Goal: Task Accomplishment & Management: Use online tool/utility

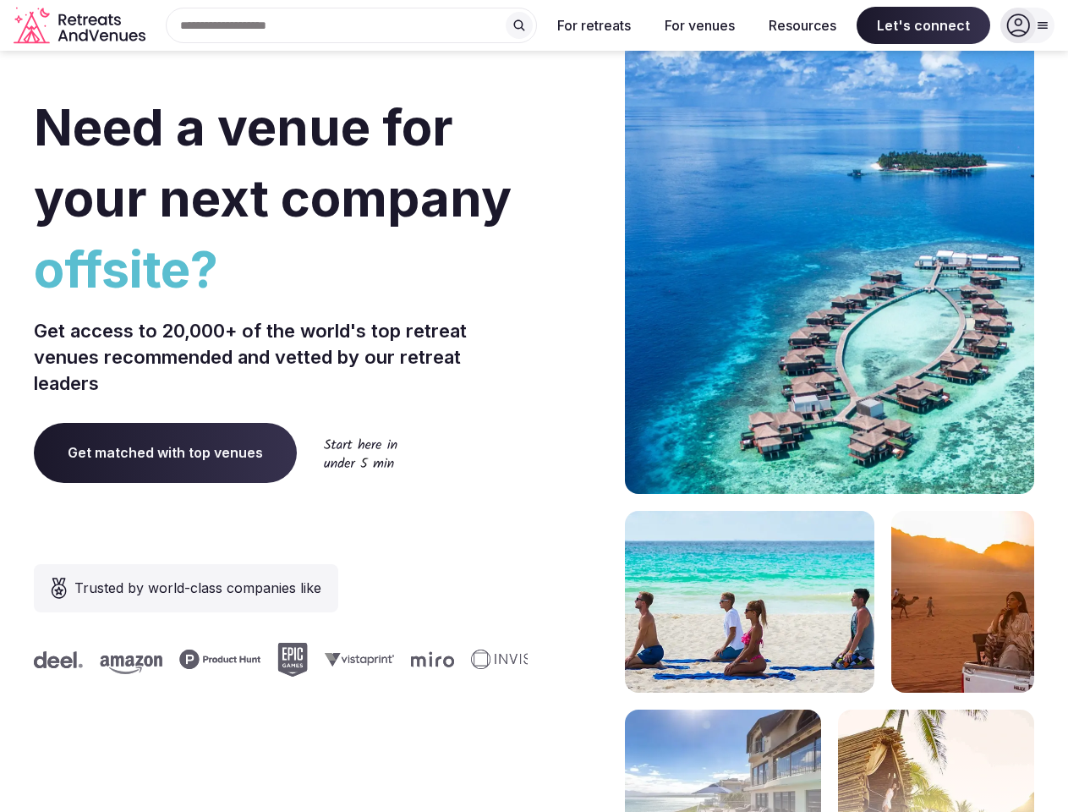
click at [534, 406] on div "Need a venue for your next company offsite? Get access to 20,000+ of the world'…" at bounding box center [534, 506] width 1000 height 1019
click at [352, 25] on div "Search Popular Destinations [GEOGRAPHIC_DATA], [GEOGRAPHIC_DATA] [GEOGRAPHIC_DA…" at bounding box center [344, 26] width 385 height 36
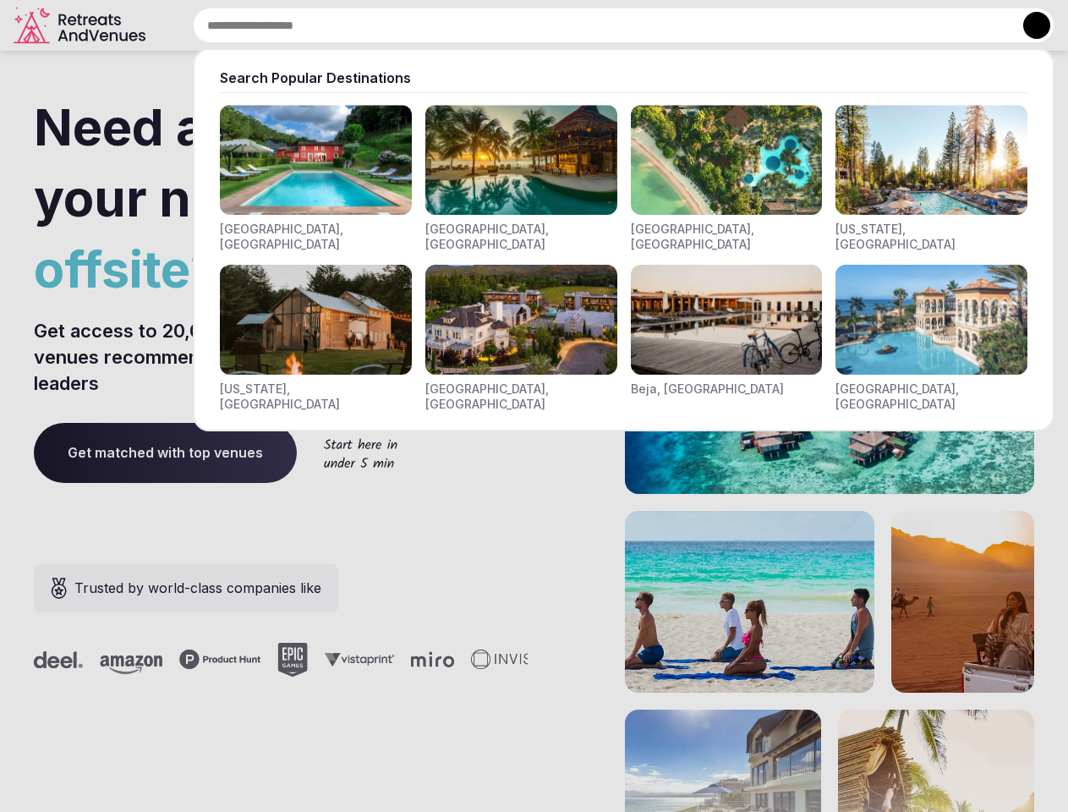
click at [519, 25] on input "text" at bounding box center [624, 26] width 862 height 36
click at [595, 25] on input "text" at bounding box center [624, 26] width 862 height 36
click at [699, 25] on input "text" at bounding box center [624, 26] width 862 height 36
click at [803, 25] on input "text" at bounding box center [624, 26] width 862 height 36
click at [924, 25] on input "text" at bounding box center [624, 26] width 862 height 36
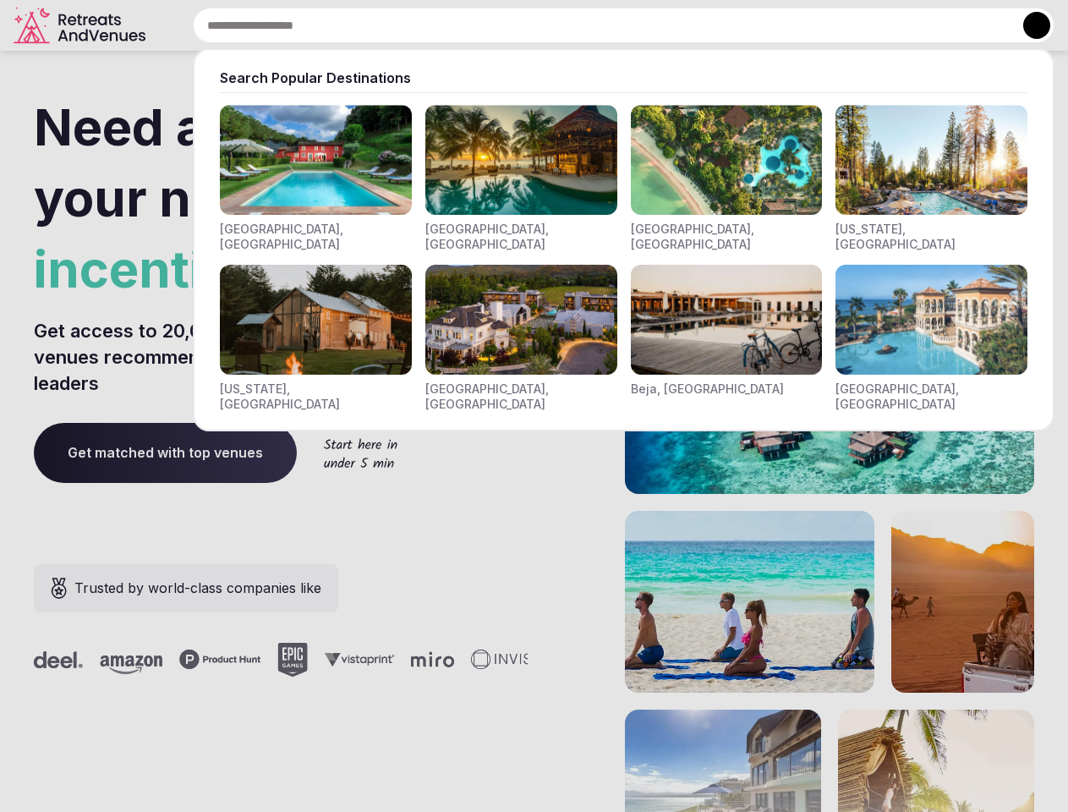
click at [1028, 25] on button at bounding box center [1036, 25] width 27 height 27
